Goal: Download file/media

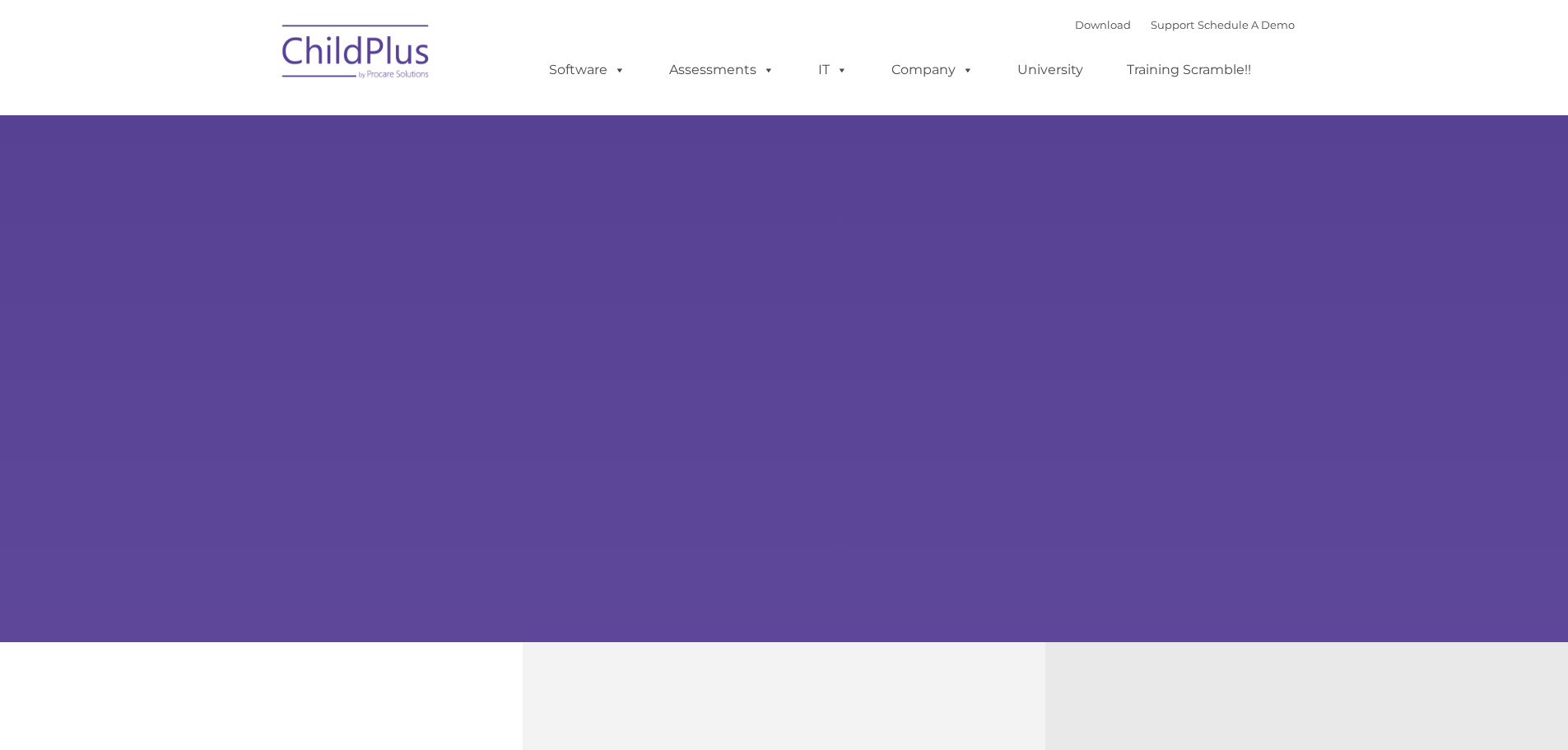
select select "MEDIUM"
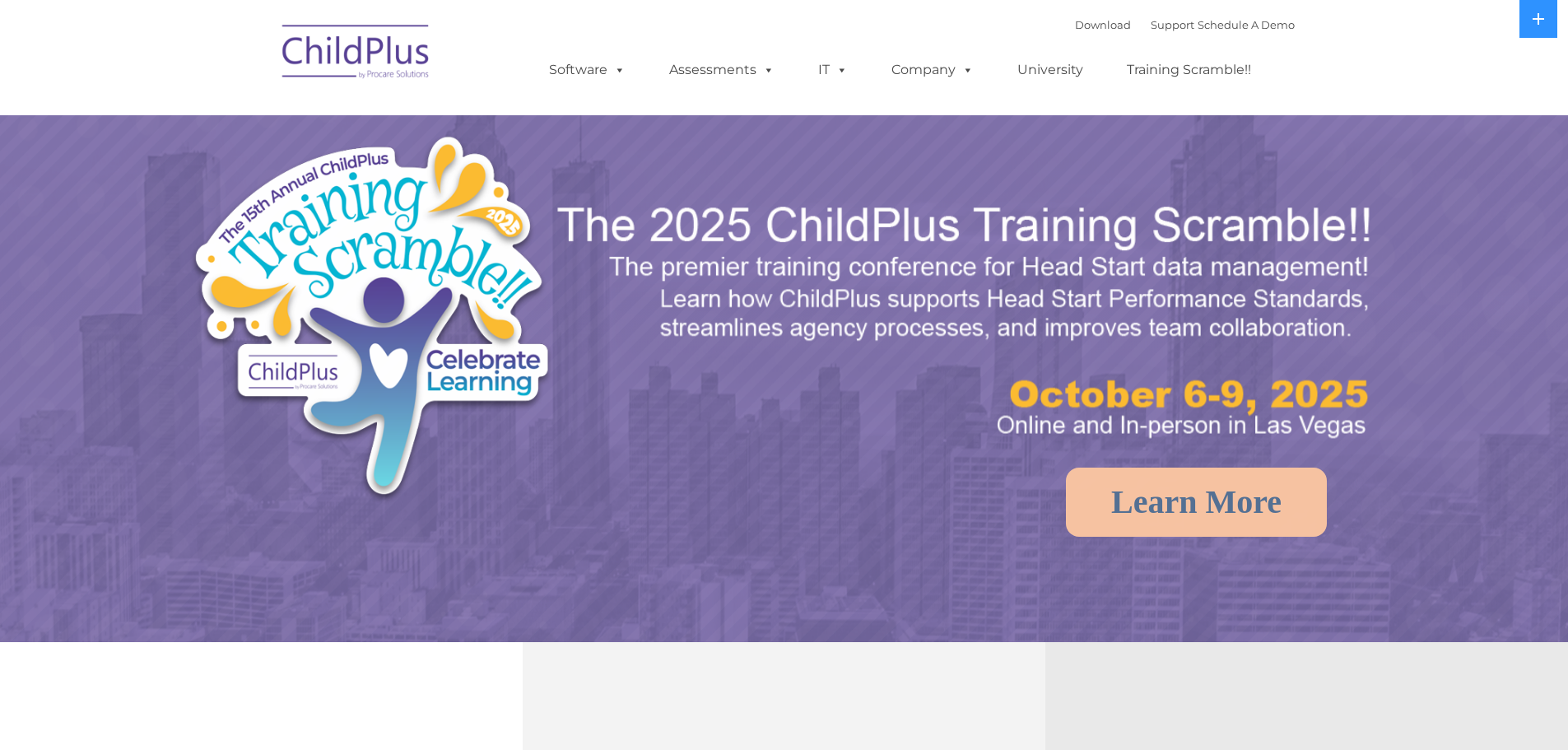
select select "MEDIUM"
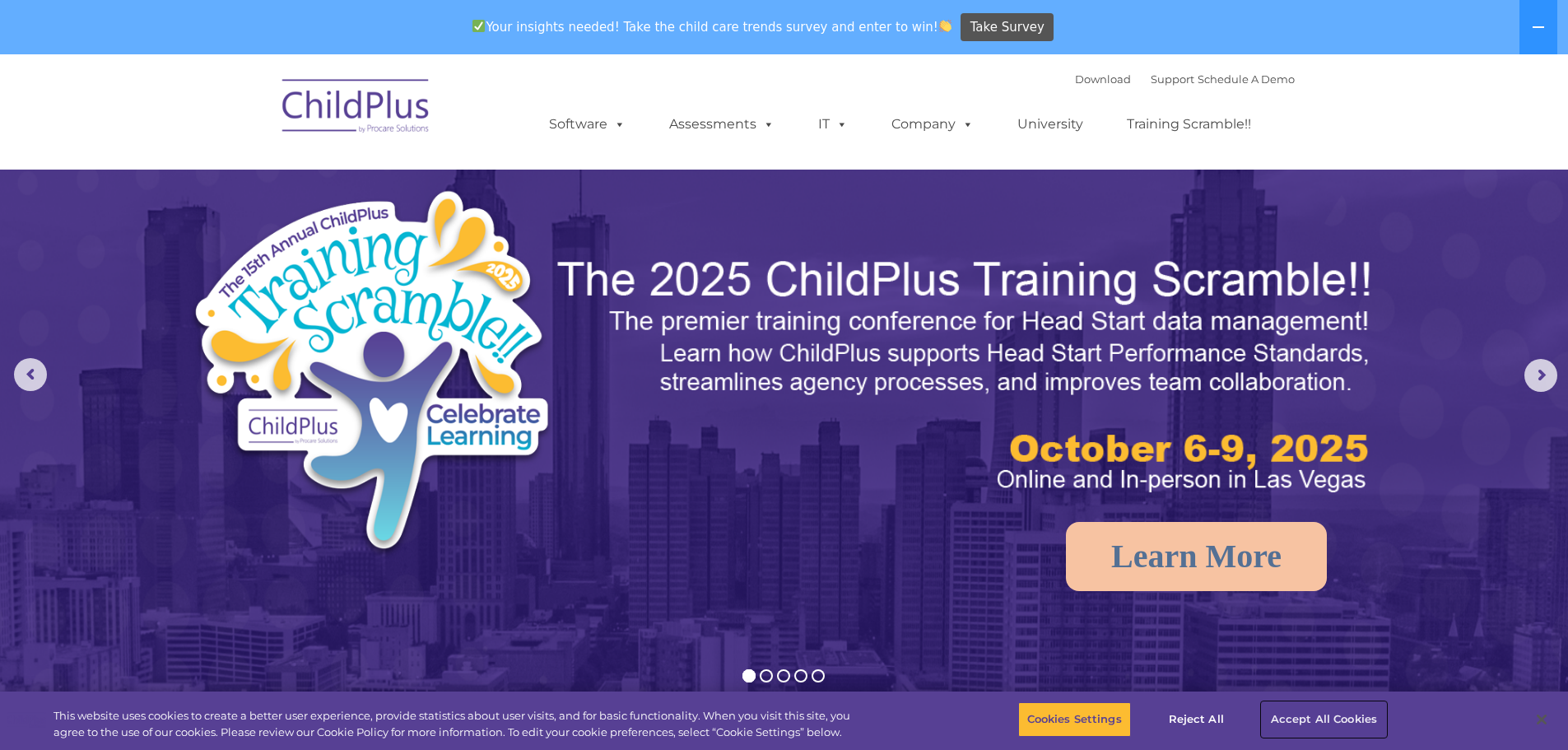
click at [1349, 714] on button "Accept All Cookies" at bounding box center [1325, 720] width 124 height 35
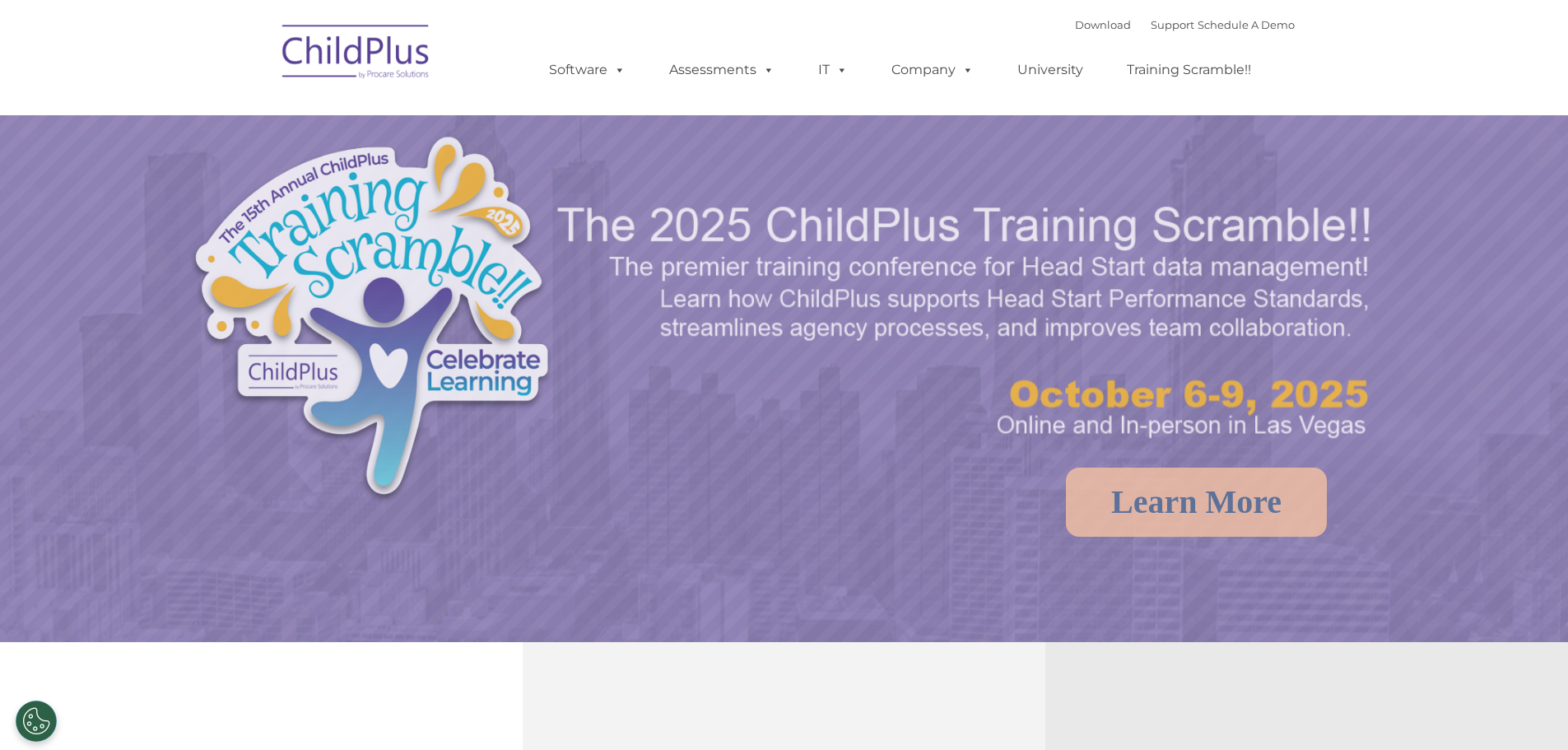
select select "MEDIUM"
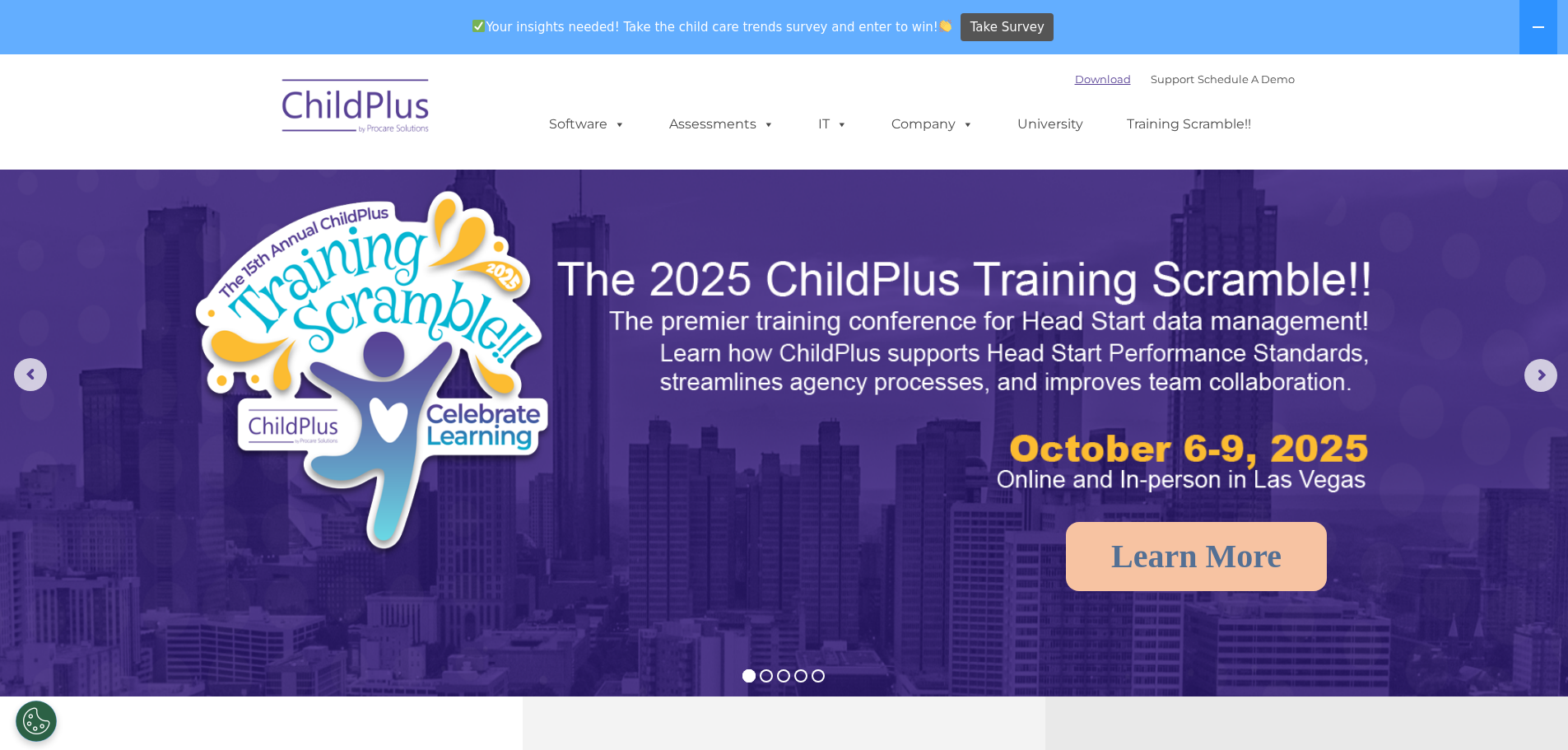
click at [1076, 82] on link "Download" at bounding box center [1103, 79] width 56 height 13
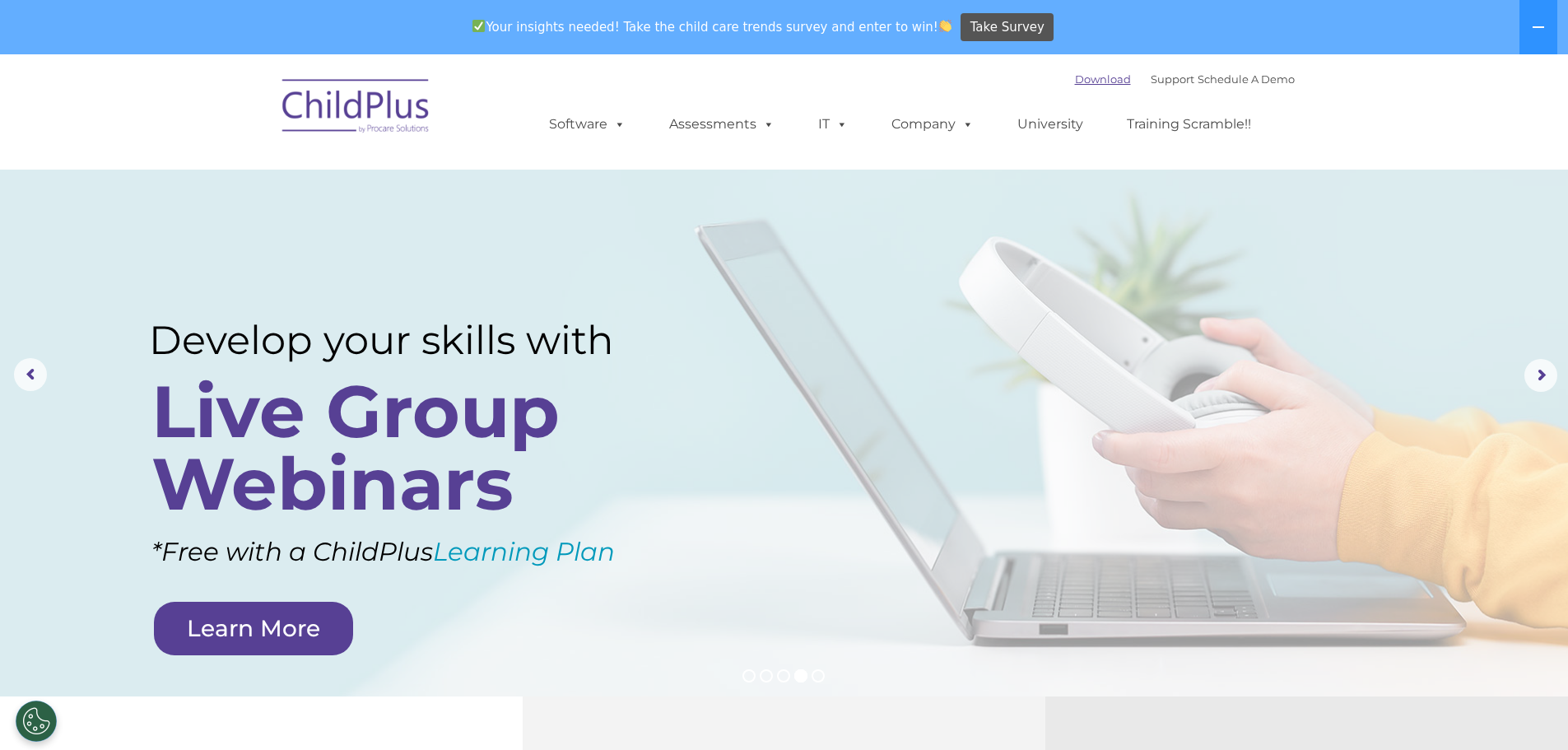
click at [1096, 78] on link "Download" at bounding box center [1103, 79] width 56 height 13
